Goal: Complete application form

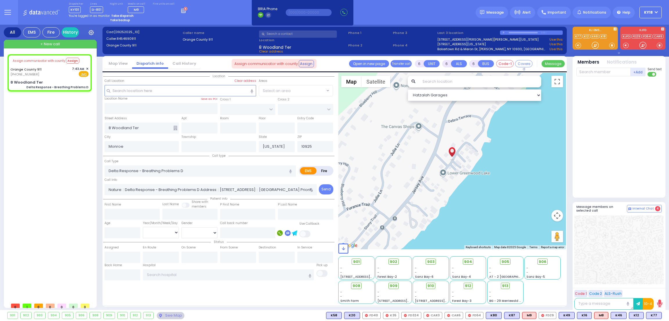
select select
click at [87, 69] on span "✕" at bounding box center [87, 69] width 3 height 5
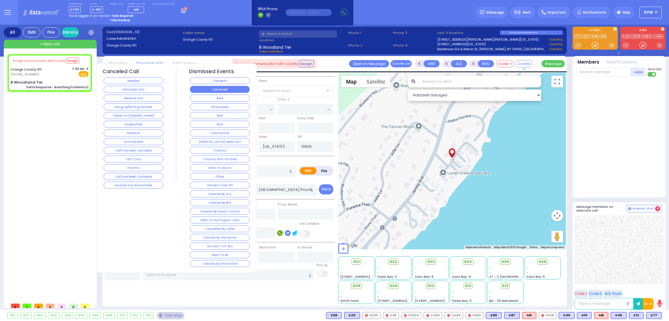
click at [216, 89] on button "Corrected" at bounding box center [220, 89] width 60 height 7
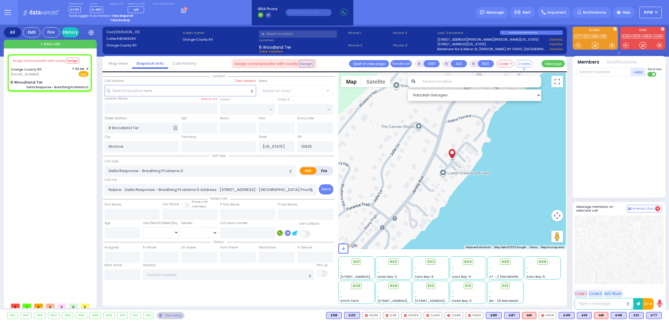
select select
radio input "true"
select select
